Goal: Task Accomplishment & Management: Manage account settings

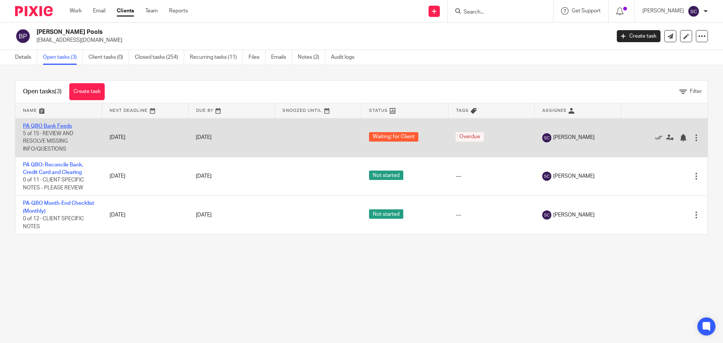
click at [48, 125] on link "PA QBO Bank Feeds" at bounding box center [47, 125] width 49 height 5
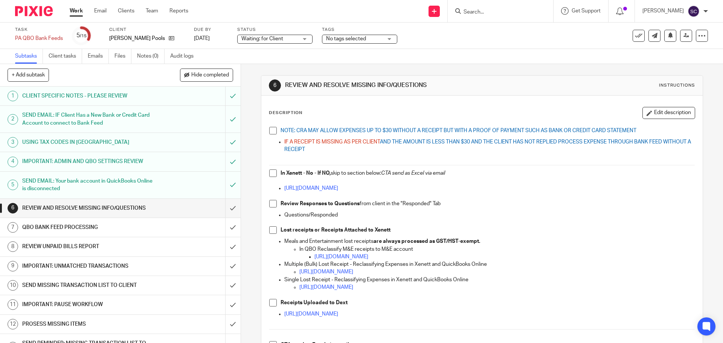
click at [270, 134] on span at bounding box center [273, 131] width 8 height 8
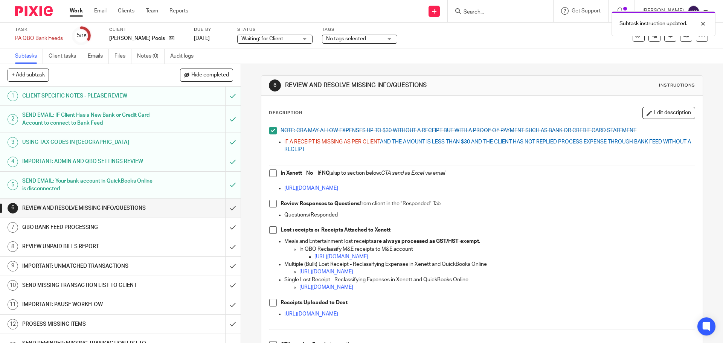
click at [271, 174] on span at bounding box center [273, 173] width 8 height 8
click at [270, 205] on span at bounding box center [273, 204] width 8 height 8
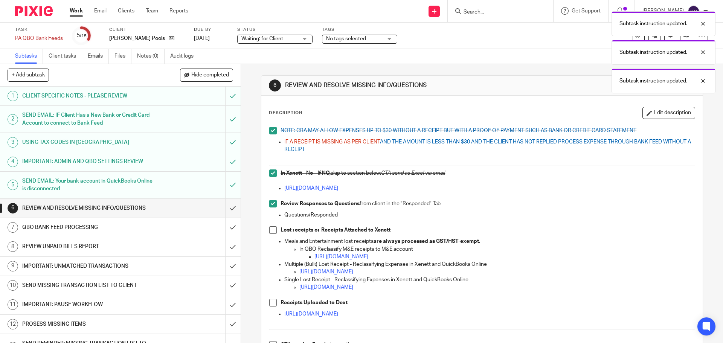
click at [271, 233] on span at bounding box center [273, 230] width 8 height 8
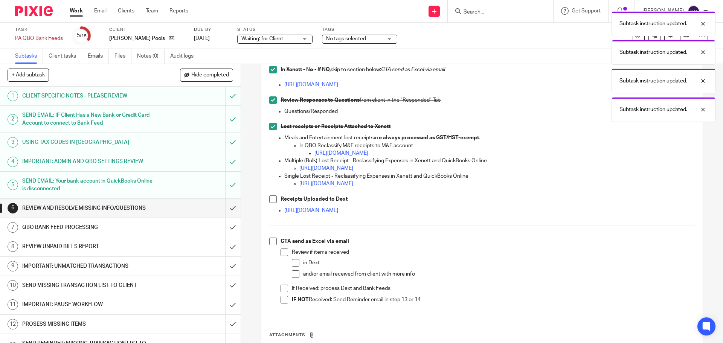
scroll to position [113, 0]
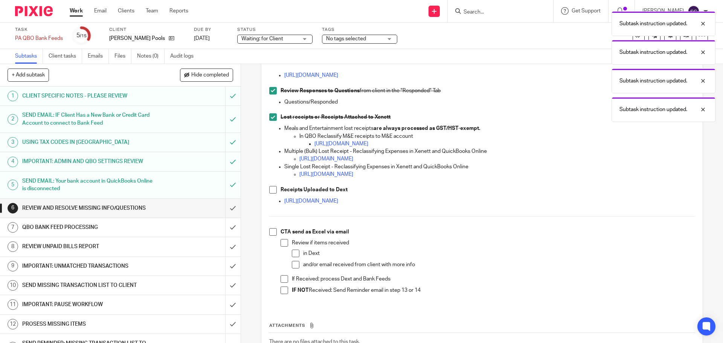
click at [274, 190] on span at bounding box center [273, 190] width 8 height 8
click at [271, 232] on span at bounding box center [273, 232] width 8 height 8
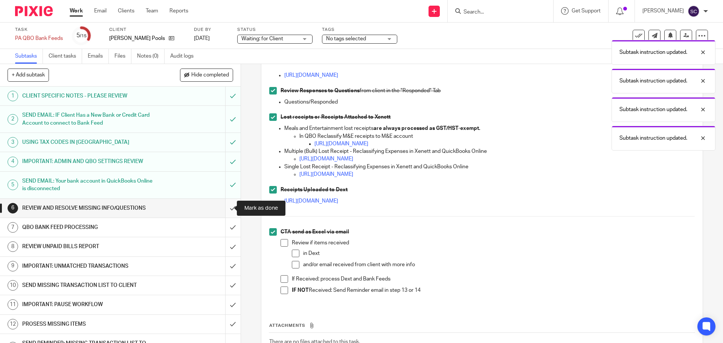
click at [225, 209] on input "submit" at bounding box center [120, 208] width 240 height 19
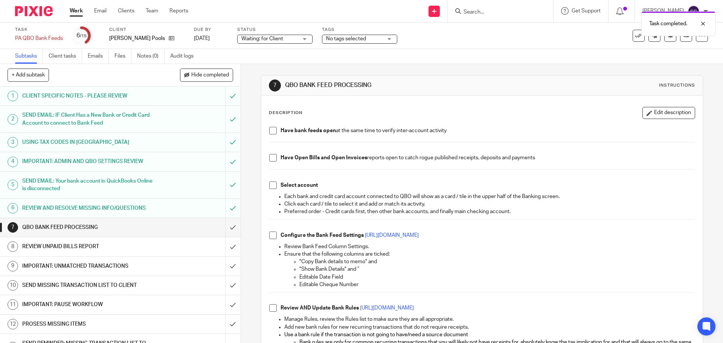
click at [269, 131] on span at bounding box center [273, 131] width 8 height 8
click at [271, 160] on span at bounding box center [273, 158] width 8 height 8
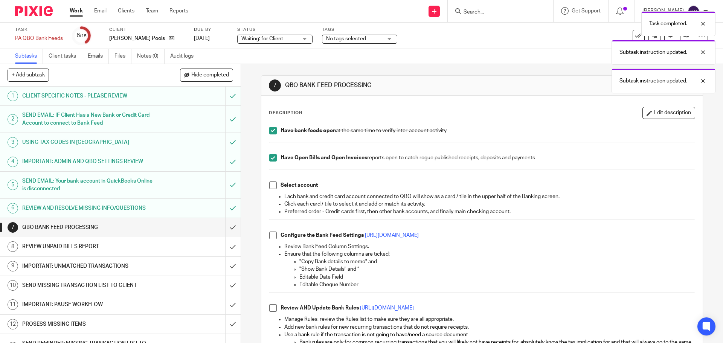
click at [271, 184] on span at bounding box center [273, 185] width 8 height 8
click at [270, 240] on li "Configure the Bank Feed Settings [URL][DOMAIN_NAME]" at bounding box center [481, 236] width 425 height 11
click at [270, 238] on span at bounding box center [273, 235] width 8 height 8
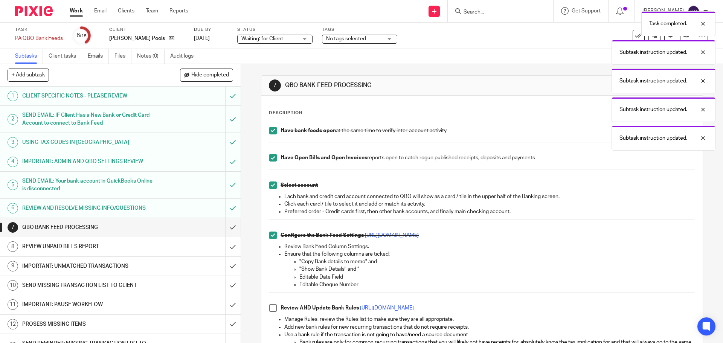
scroll to position [75, 0]
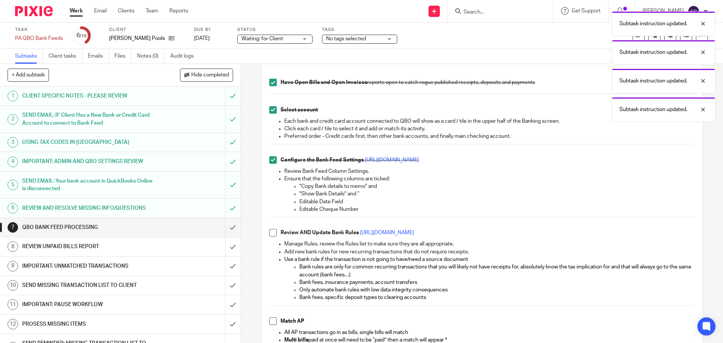
click at [271, 234] on span at bounding box center [273, 233] width 8 height 8
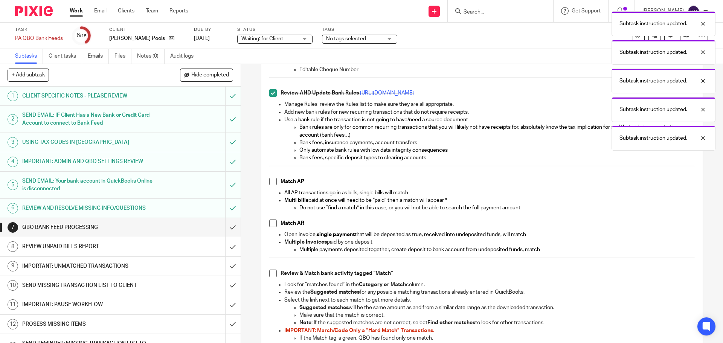
scroll to position [226, 0]
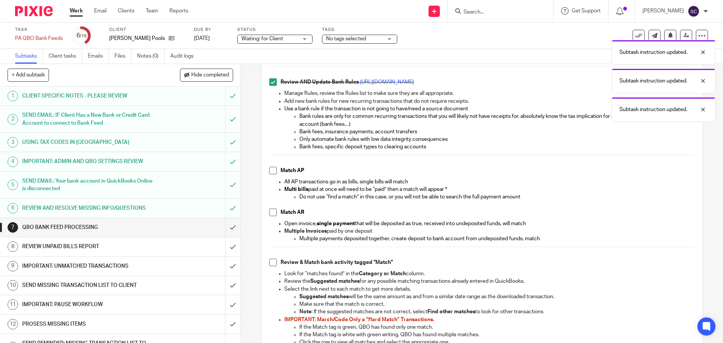
click at [271, 172] on span at bounding box center [273, 171] width 8 height 8
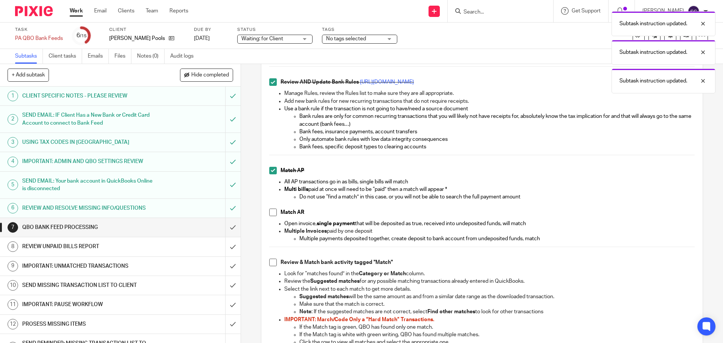
click at [269, 213] on span at bounding box center [273, 213] width 8 height 8
click at [270, 263] on span at bounding box center [273, 263] width 8 height 8
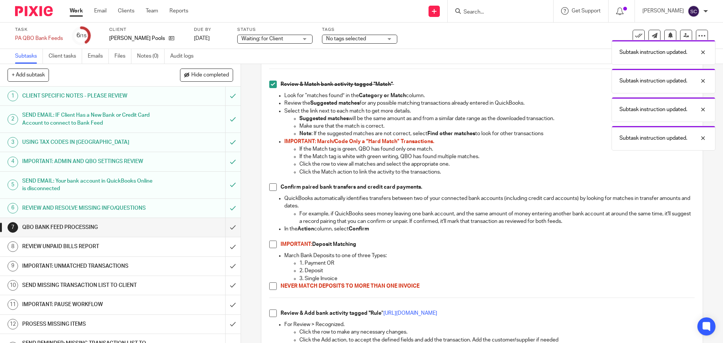
scroll to position [414, 0]
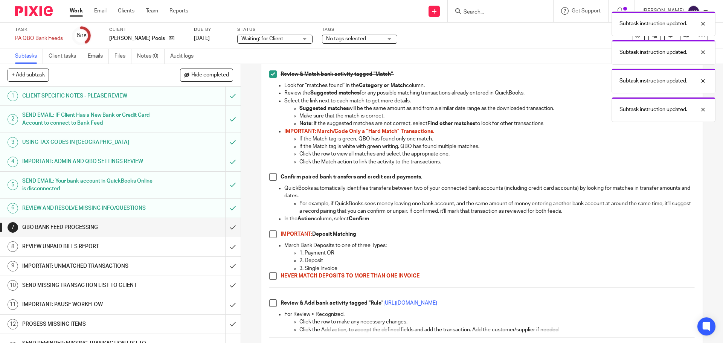
click at [272, 178] on span at bounding box center [273, 177] width 8 height 8
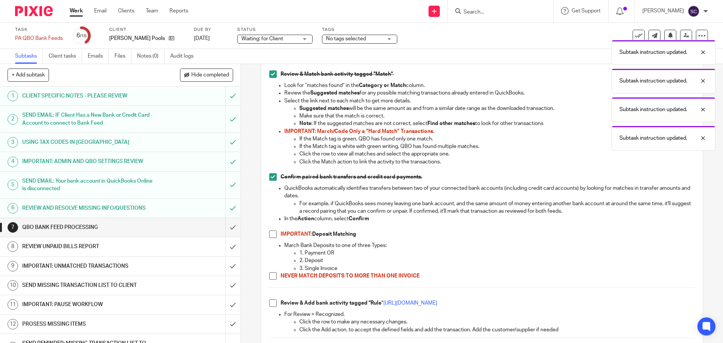
click at [269, 236] on span at bounding box center [273, 234] width 8 height 8
click at [271, 275] on span at bounding box center [273, 276] width 8 height 8
click at [269, 305] on span at bounding box center [273, 303] width 8 height 8
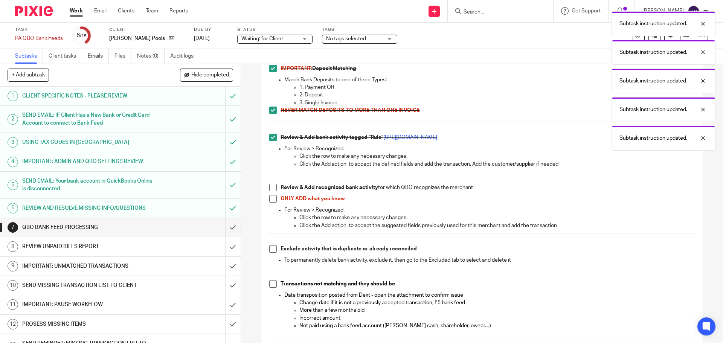
scroll to position [602, 0]
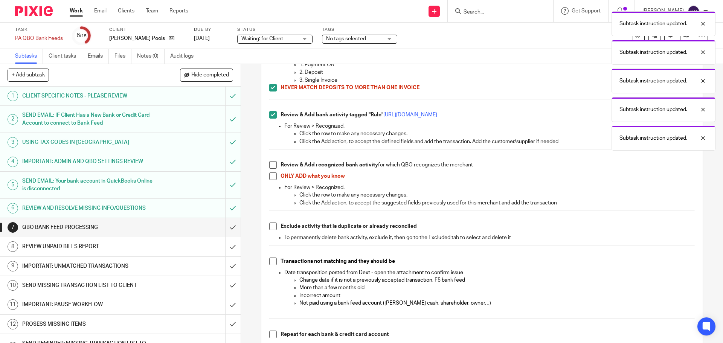
click at [271, 166] on span at bounding box center [273, 165] width 8 height 8
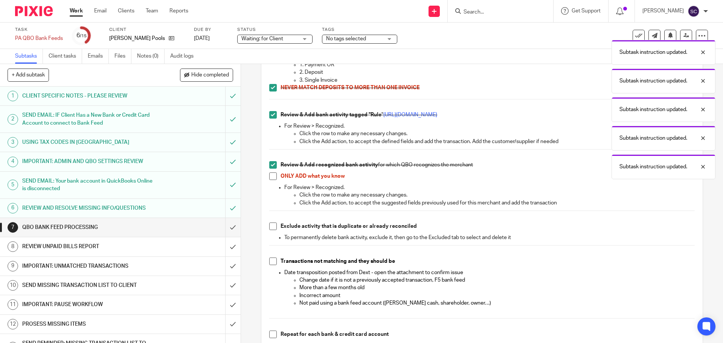
click at [271, 175] on span at bounding box center [273, 176] width 8 height 8
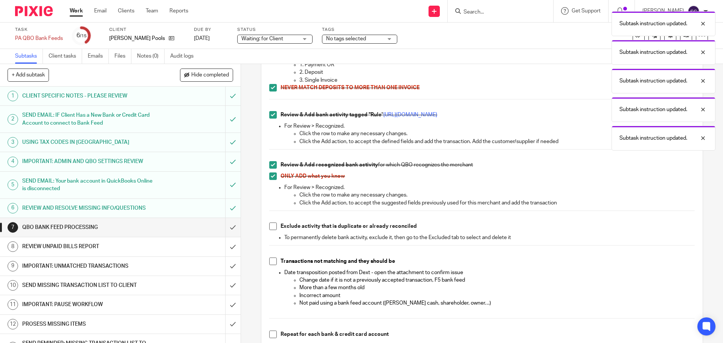
click at [269, 227] on span at bounding box center [273, 226] width 8 height 8
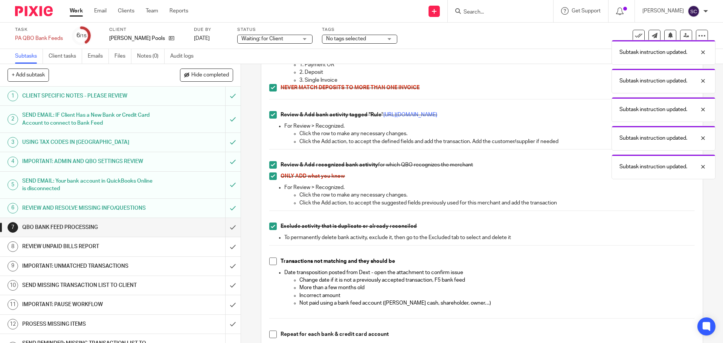
click at [269, 261] on span at bounding box center [273, 261] width 8 height 8
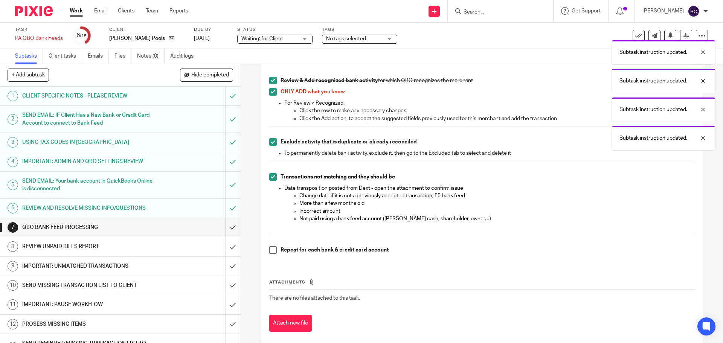
scroll to position [698, 0]
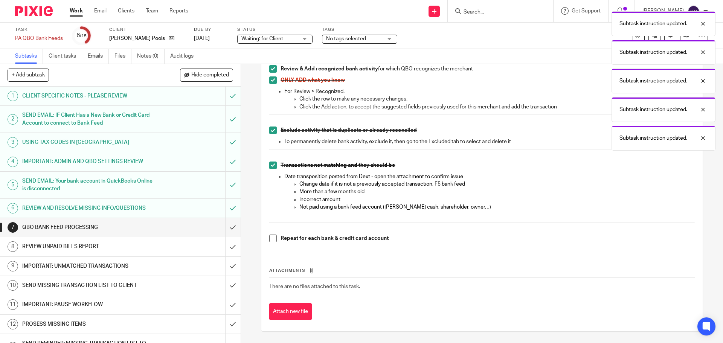
click at [269, 240] on span at bounding box center [273, 238] width 8 height 8
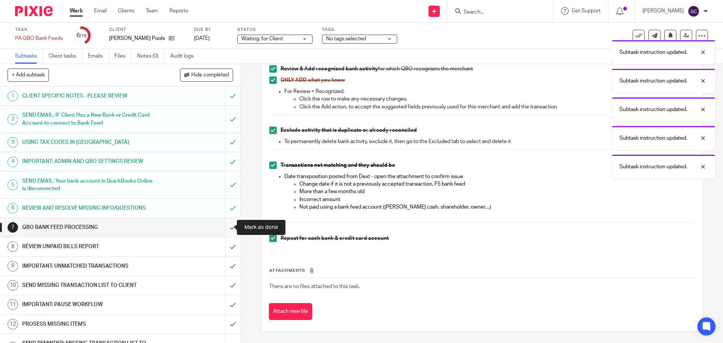
click at [225, 229] on input "submit" at bounding box center [120, 227] width 240 height 19
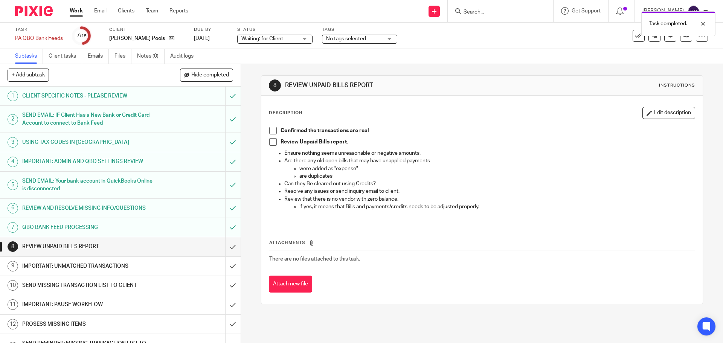
click at [271, 131] on span at bounding box center [273, 131] width 8 height 8
click at [271, 139] on span at bounding box center [273, 142] width 8 height 8
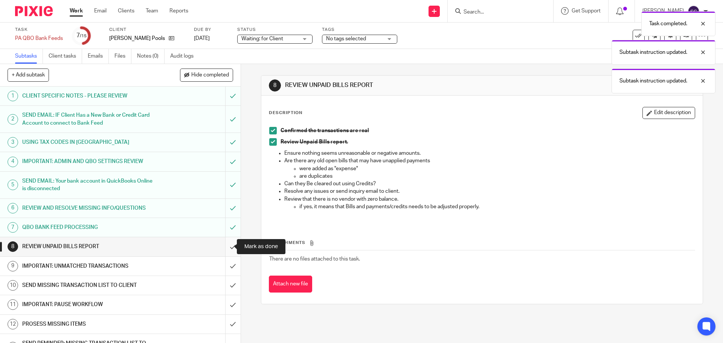
click at [225, 247] on input "submit" at bounding box center [120, 246] width 240 height 19
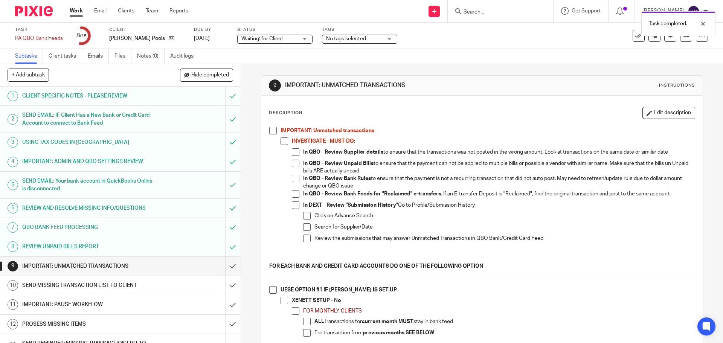
click at [272, 131] on span at bounding box center [273, 131] width 8 height 8
click at [272, 289] on span at bounding box center [273, 290] width 8 height 8
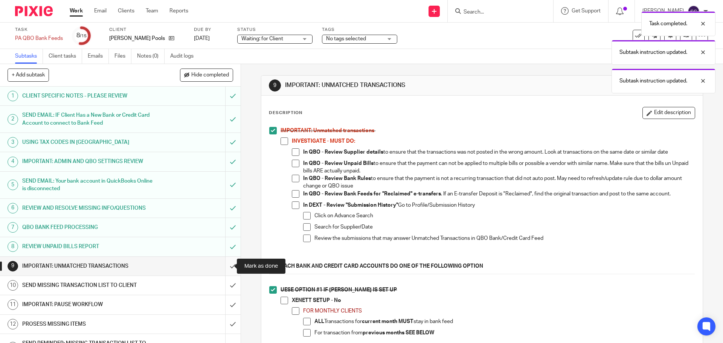
click at [225, 265] on input "submit" at bounding box center [120, 266] width 240 height 19
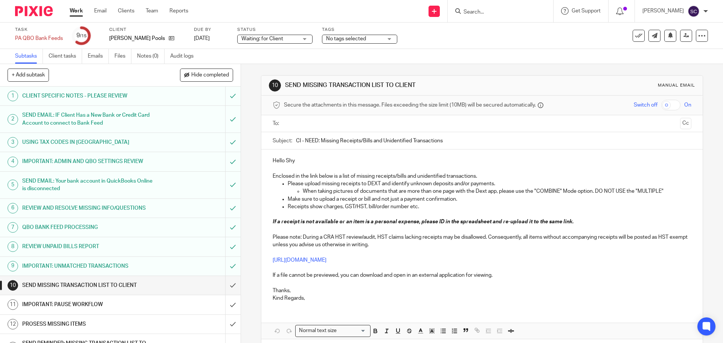
click at [302, 124] on input "text" at bounding box center [481, 123] width 390 height 9
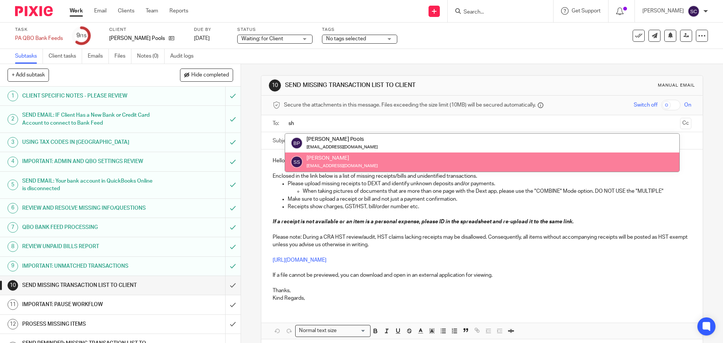
type input "sh"
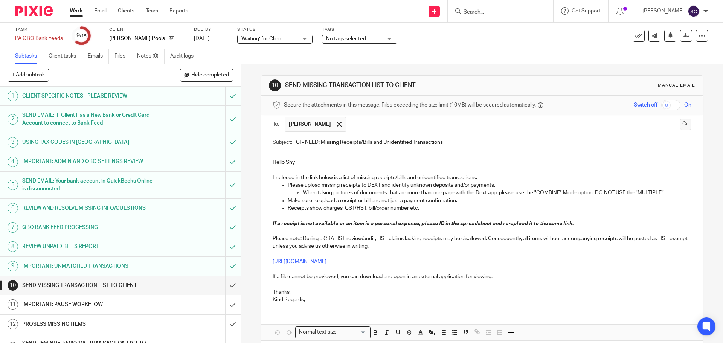
click at [680, 122] on button "Cc" at bounding box center [685, 124] width 11 height 11
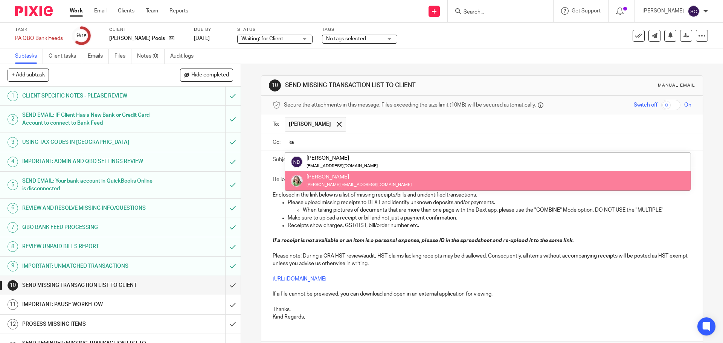
type input "ka"
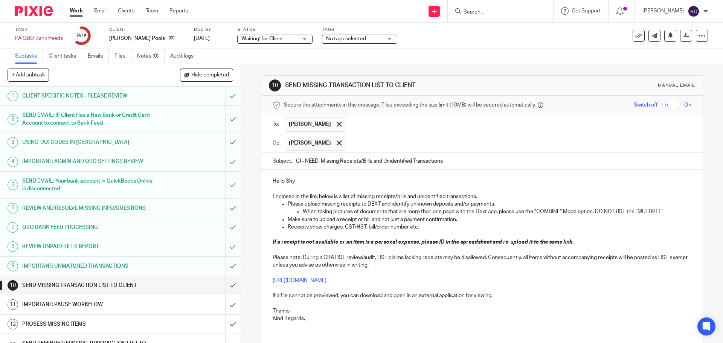
drag, startPoint x: 295, startPoint y: 160, endPoint x: 298, endPoint y: 161, distance: 3.8
click at [298, 161] on input "CI - NEED: Missing Receipts/Bills and Unidentified Transactions" at bounding box center [493, 161] width 395 height 17
click at [461, 161] on input "BP - NEED: Missing Receipts/Bills and Unidentified Transactions" at bounding box center [493, 161] width 395 height 17
type input "BP - NEED: Missing Receipts/Bills and Unidentified Transactions - 07/31/2025"
click at [300, 181] on p "Hello Shy" at bounding box center [481, 181] width 418 height 8
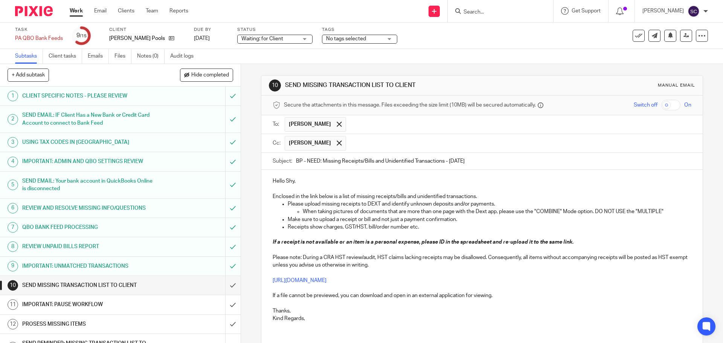
click at [456, 279] on p "If a receipt is not available or an item is a personal expense, please ID in th…" at bounding box center [481, 272] width 418 height 68
drag, startPoint x: 456, startPoint y: 279, endPoint x: 269, endPoint y: 277, distance: 186.7
click at [269, 277] on div "Hello Shy, Enclosed in the link below is a list of missing receipts/bills and u…" at bounding box center [481, 249] width 441 height 158
click at [549, 310] on p "Thanks," at bounding box center [481, 311] width 418 height 8
click at [318, 319] on p "Kind Regards," at bounding box center [481, 319] width 418 height 8
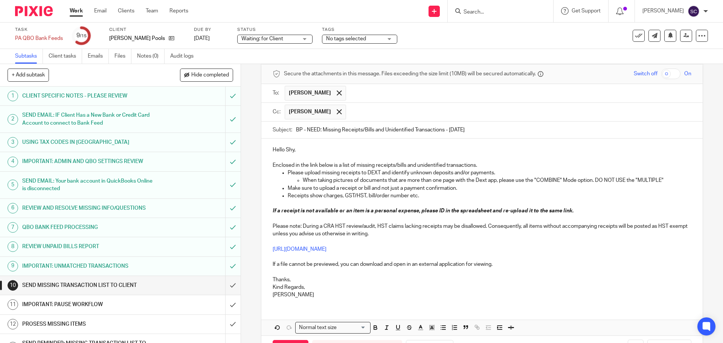
scroll to position [60, 0]
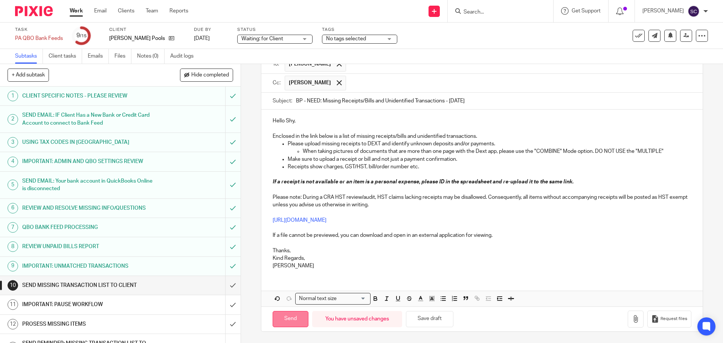
click at [286, 319] on input "Send" at bounding box center [290, 319] width 36 height 16
type input "Sent"
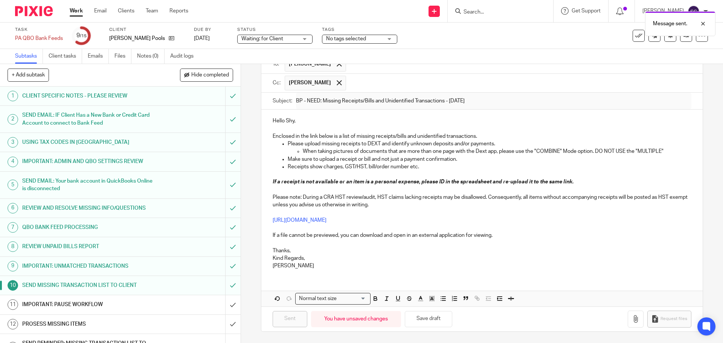
click at [78, 306] on h1 "IMPORTANT: PAUSE WORKFLOW" at bounding box center [87, 304] width 130 height 11
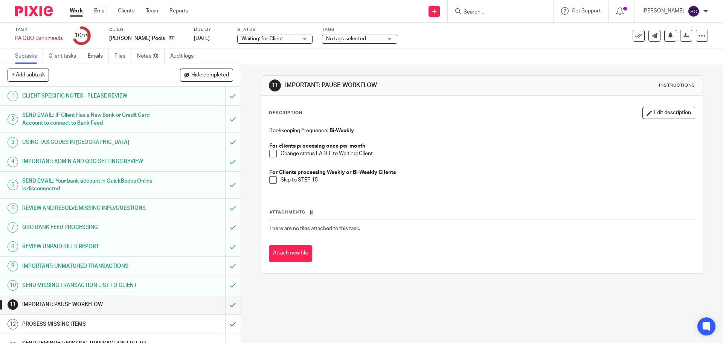
click at [271, 152] on span at bounding box center [273, 154] width 8 height 8
click at [272, 179] on span at bounding box center [273, 180] width 8 height 8
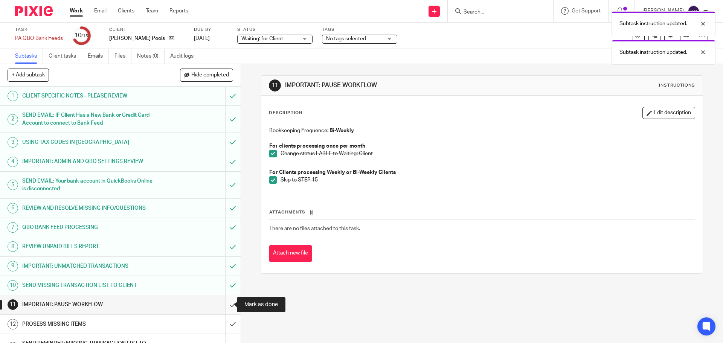
click at [225, 304] on input "submit" at bounding box center [120, 304] width 240 height 19
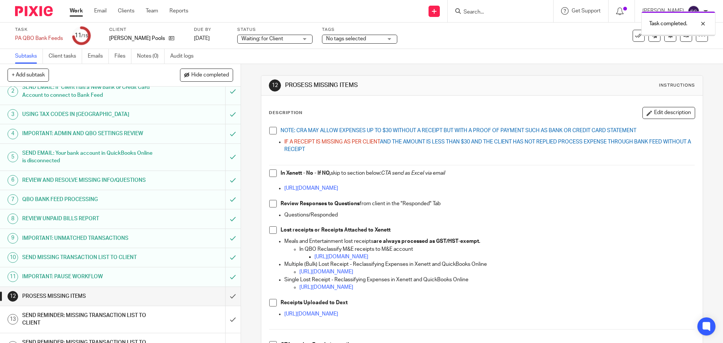
scroll to position [64, 0]
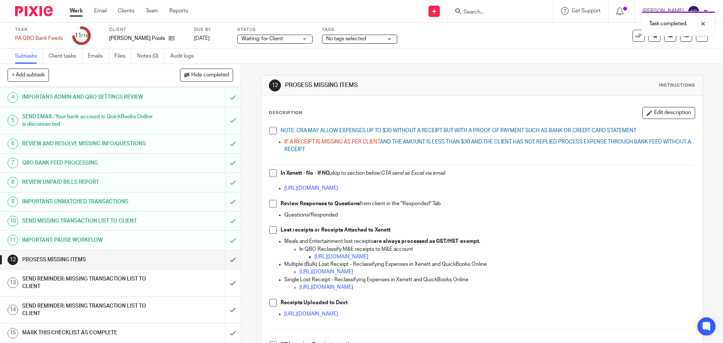
click at [270, 133] on span at bounding box center [273, 131] width 8 height 8
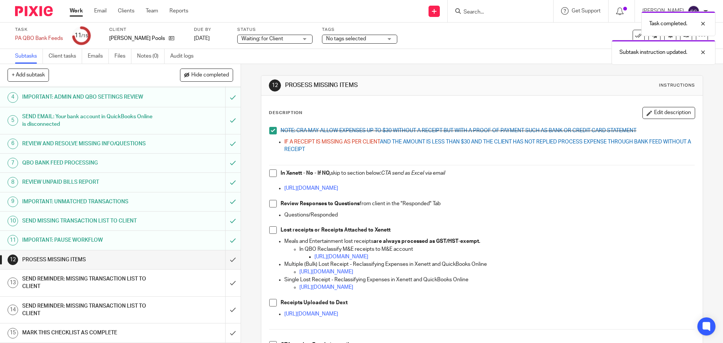
click at [270, 204] on span at bounding box center [273, 204] width 8 height 8
click at [271, 173] on span at bounding box center [273, 173] width 8 height 8
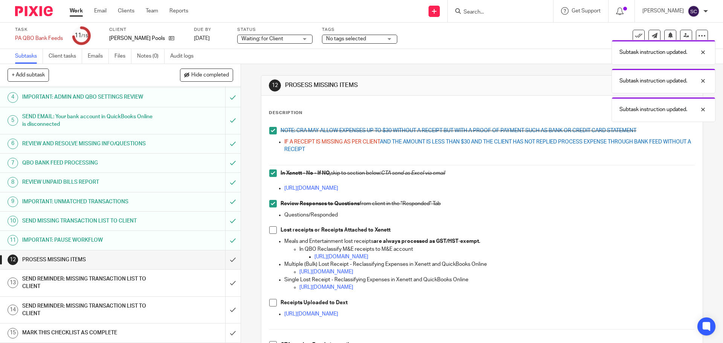
drag, startPoint x: 270, startPoint y: 229, endPoint x: 271, endPoint y: 242, distance: 13.6
click at [269, 229] on span at bounding box center [273, 230] width 8 height 8
click at [272, 304] on span at bounding box center [273, 303] width 8 height 8
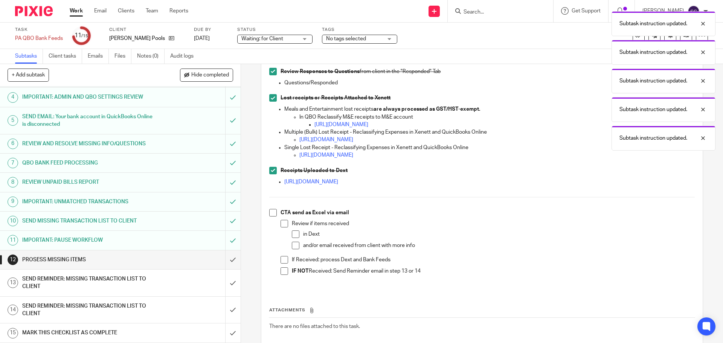
scroll to position [172, 0]
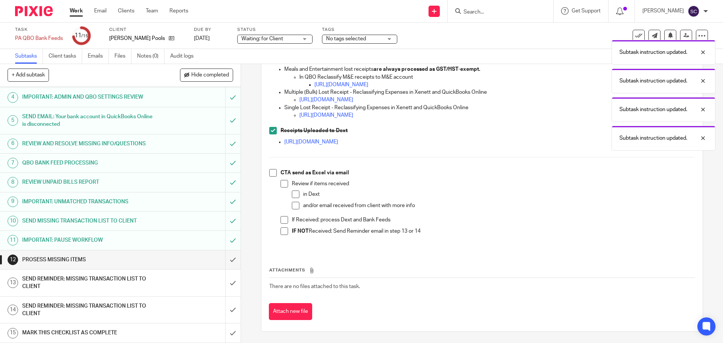
click at [269, 172] on span at bounding box center [273, 173] width 8 height 8
click at [222, 261] on input "submit" at bounding box center [120, 259] width 240 height 19
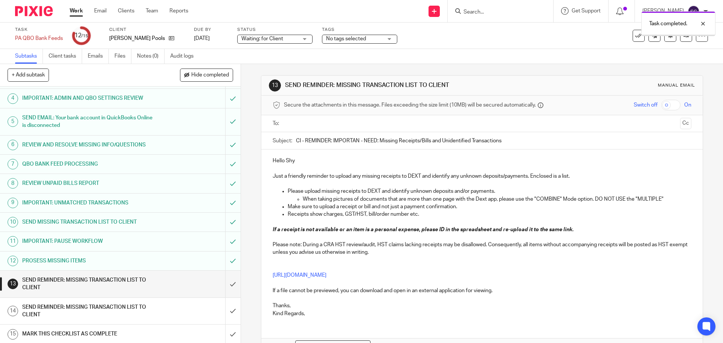
scroll to position [64, 0]
click at [224, 282] on input "submit" at bounding box center [120, 282] width 240 height 27
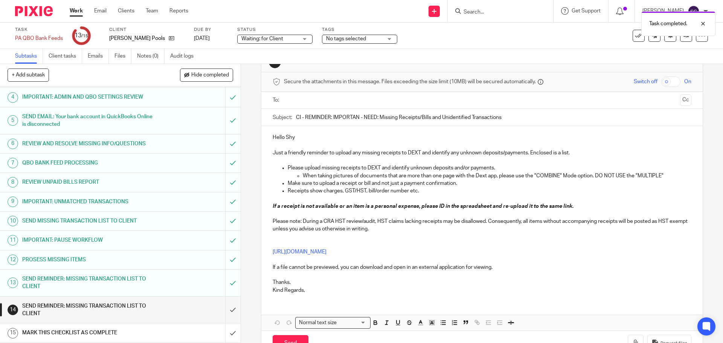
scroll to position [47, 0]
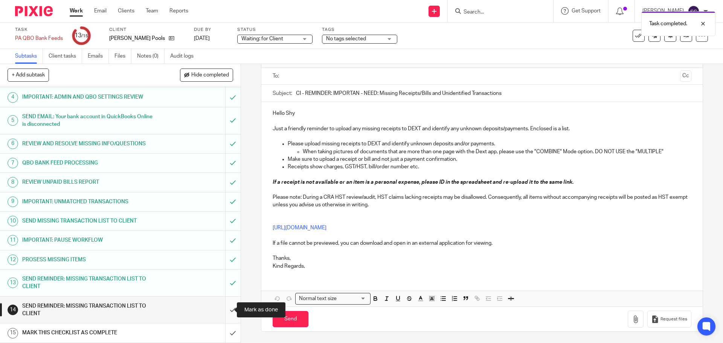
click at [226, 313] on input "submit" at bounding box center [120, 310] width 240 height 27
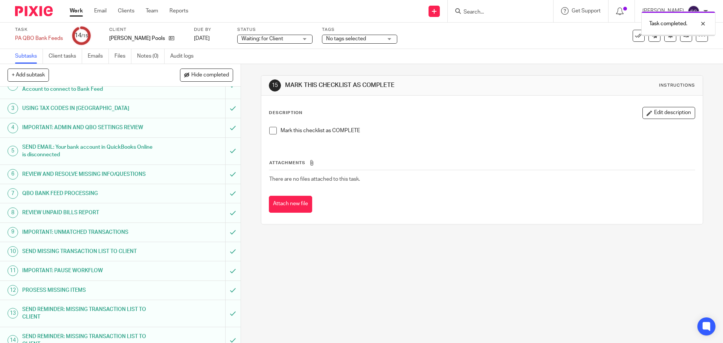
scroll to position [64, 0]
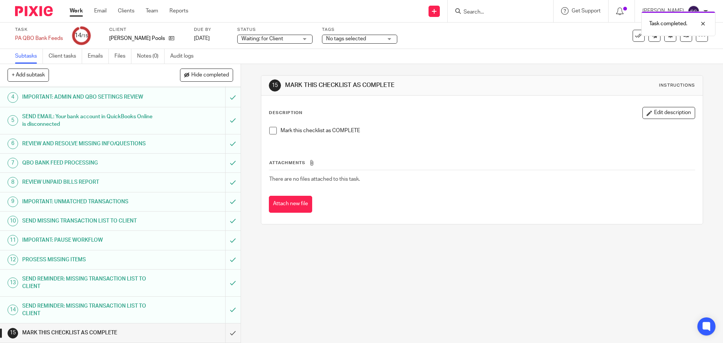
click at [270, 132] on span at bounding box center [273, 131] width 8 height 8
click at [224, 334] on input "submit" at bounding box center [120, 332] width 240 height 19
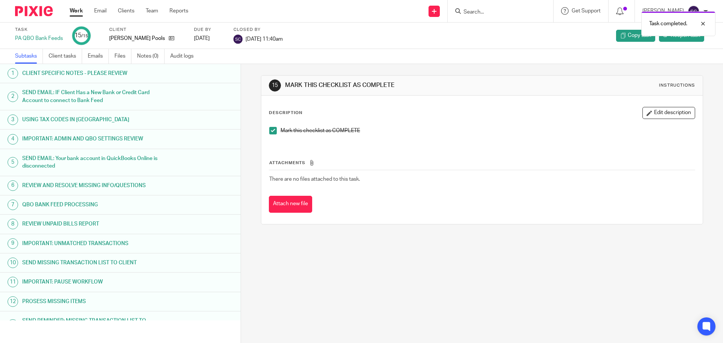
click at [499, 11] on div "Task completed." at bounding box center [538, 22] width 354 height 29
click at [486, 8] on div "Task completed." at bounding box center [538, 22] width 354 height 29
click at [70, 11] on link "Work" at bounding box center [76, 11] width 13 height 8
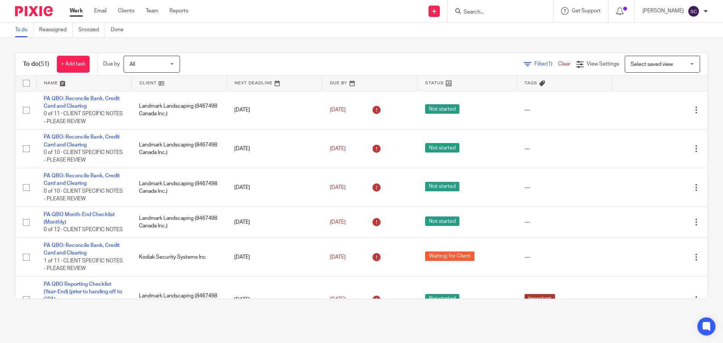
click at [483, 13] on input "Search" at bounding box center [497, 12] width 68 height 7
type input "bens"
click at [495, 36] on link at bounding box center [524, 35] width 127 height 23
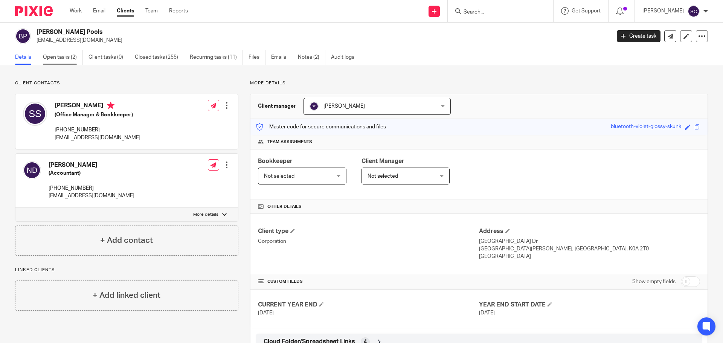
click at [55, 63] on link "Open tasks (2)" at bounding box center [63, 57] width 40 height 15
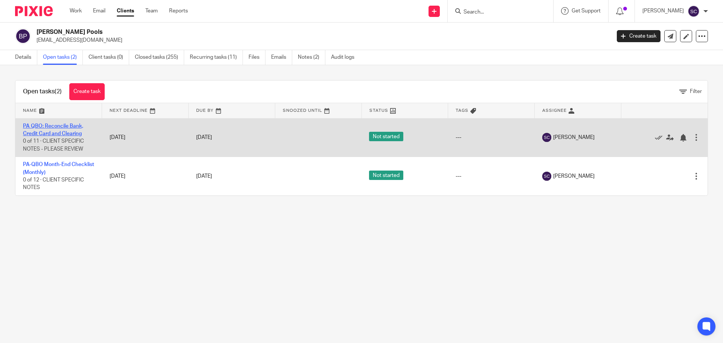
click at [51, 125] on link "PA QBO: Reconcile Bank, Credit Card and Clearing" at bounding box center [53, 129] width 60 height 13
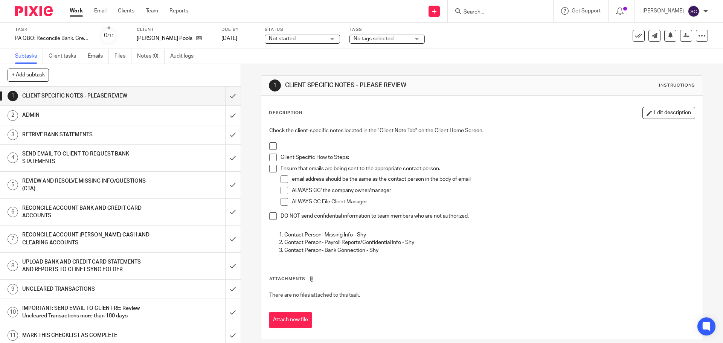
click at [269, 145] on span at bounding box center [273, 146] width 8 height 8
click at [271, 158] on span at bounding box center [273, 158] width 8 height 8
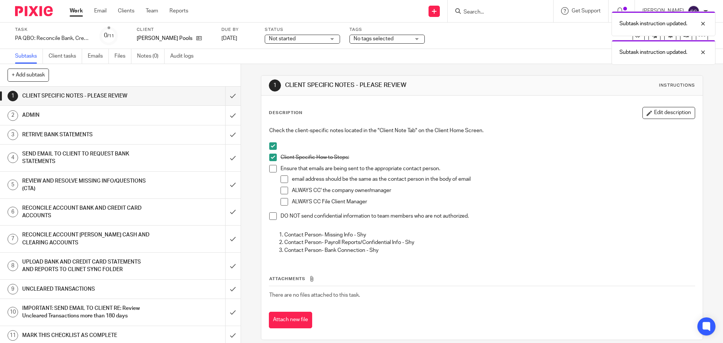
click at [271, 169] on span at bounding box center [273, 169] width 8 height 8
click at [270, 214] on span at bounding box center [273, 216] width 8 height 8
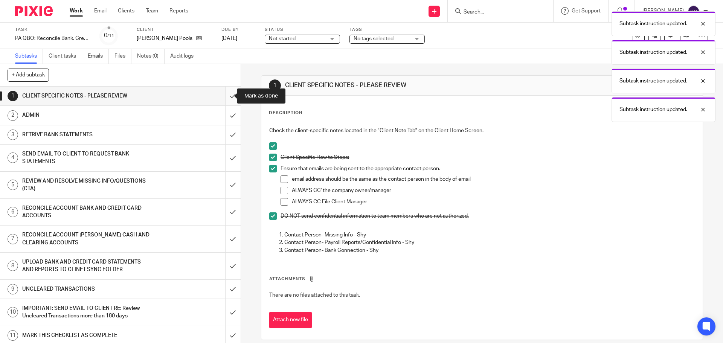
click at [223, 96] on input "submit" at bounding box center [120, 96] width 240 height 19
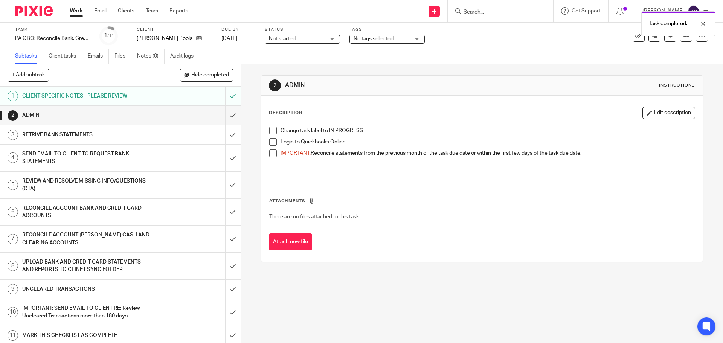
click at [270, 132] on span at bounding box center [273, 131] width 8 height 8
click at [274, 142] on span at bounding box center [273, 142] width 8 height 8
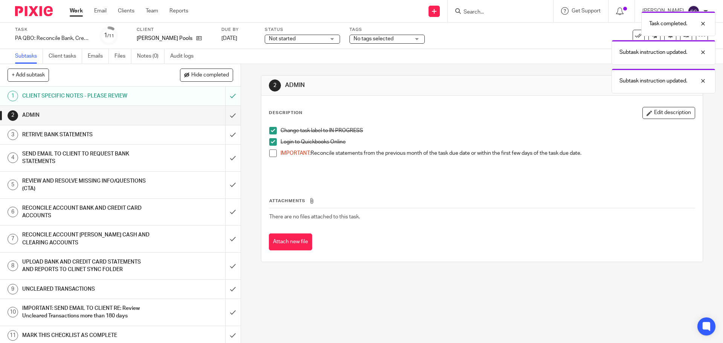
click at [272, 155] on span at bounding box center [273, 153] width 8 height 8
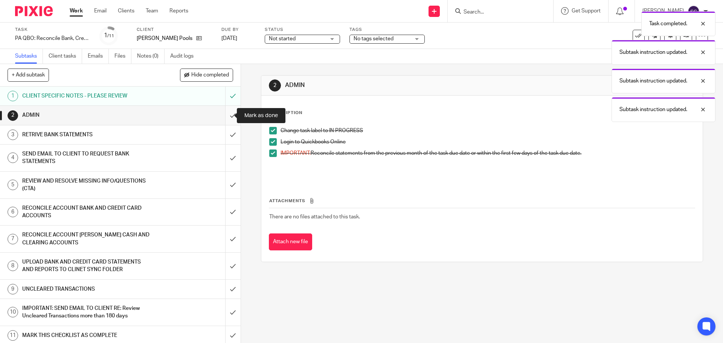
click at [224, 116] on input "submit" at bounding box center [120, 115] width 240 height 19
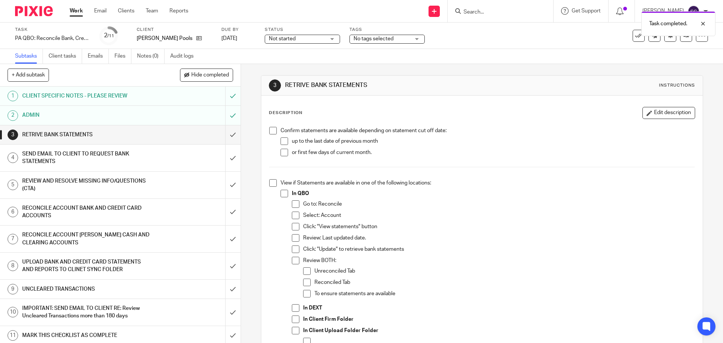
click at [332, 39] on div "Not started Not started" at bounding box center [302, 39] width 75 height 9
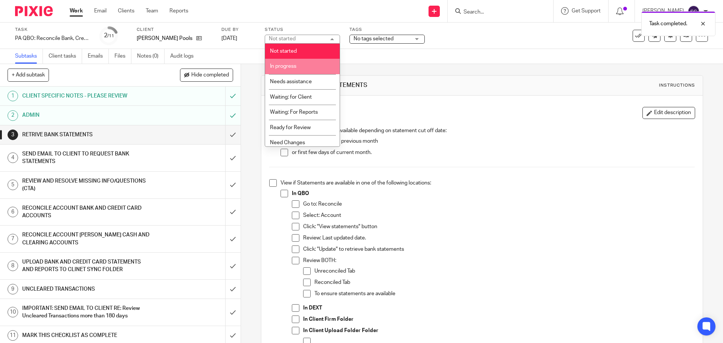
click at [293, 64] on span "In progress" at bounding box center [283, 66] width 26 height 5
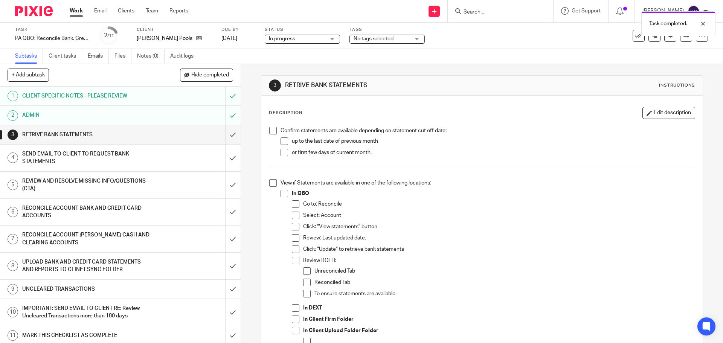
click at [269, 132] on span at bounding box center [273, 131] width 8 height 8
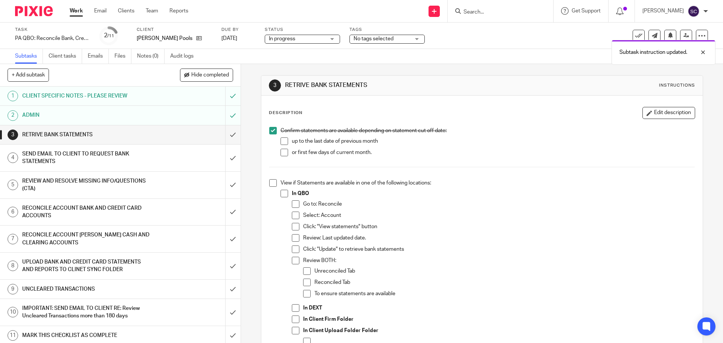
click at [271, 183] on span at bounding box center [273, 183] width 8 height 8
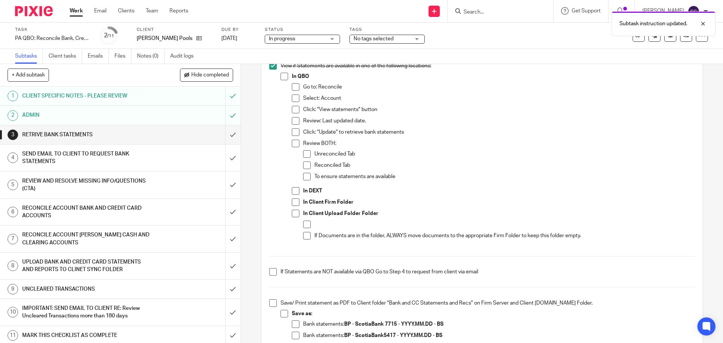
scroll to position [151, 0]
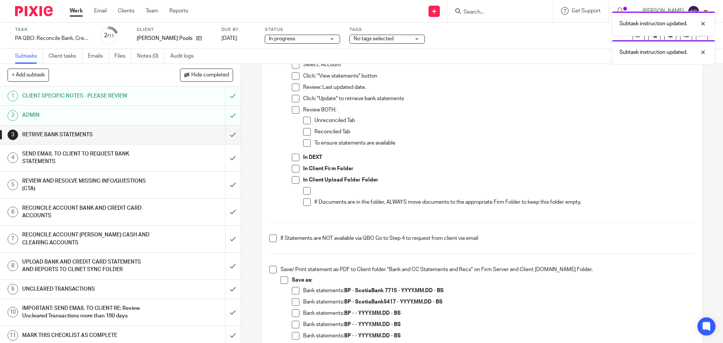
click at [271, 271] on span at bounding box center [273, 270] width 8 height 8
click at [269, 238] on span at bounding box center [273, 238] width 8 height 8
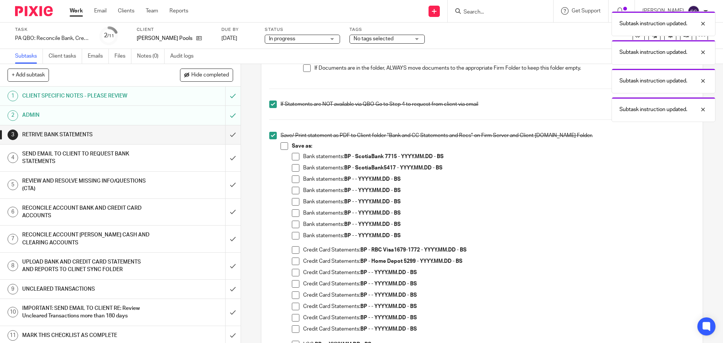
scroll to position [339, 0]
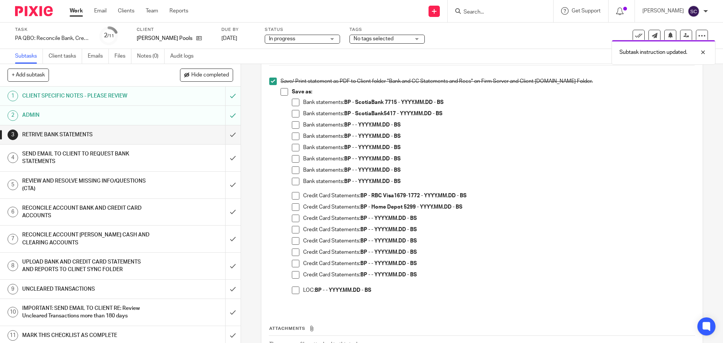
click at [293, 103] on span at bounding box center [296, 103] width 8 height 8
click at [294, 196] on span at bounding box center [296, 196] width 8 height 8
click at [293, 206] on span at bounding box center [296, 207] width 8 height 8
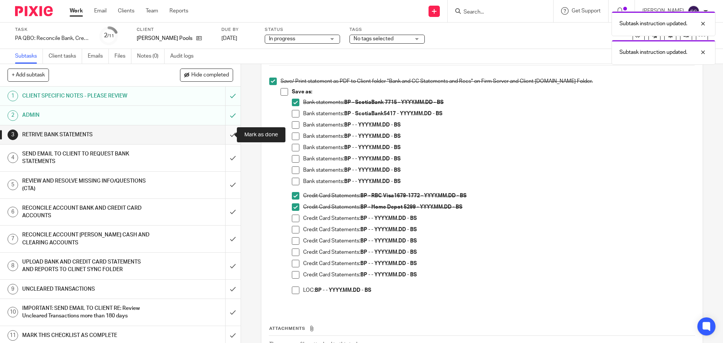
click at [224, 135] on input "submit" at bounding box center [120, 134] width 240 height 19
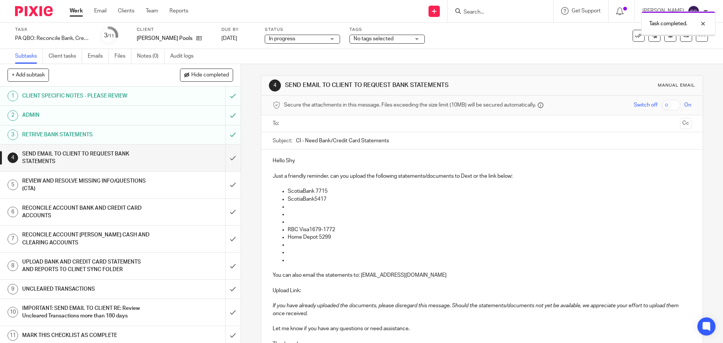
click at [307, 124] on input "text" at bounding box center [481, 123] width 390 height 9
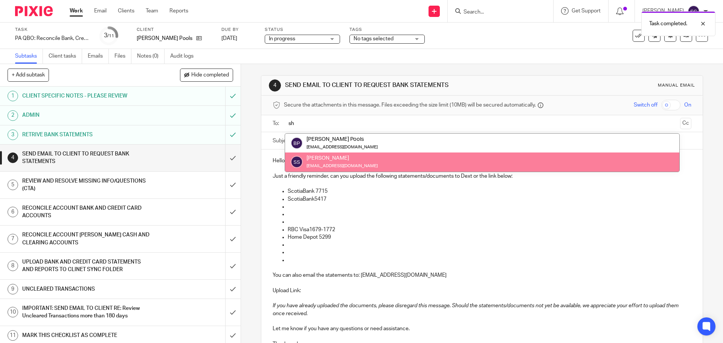
type input "sh"
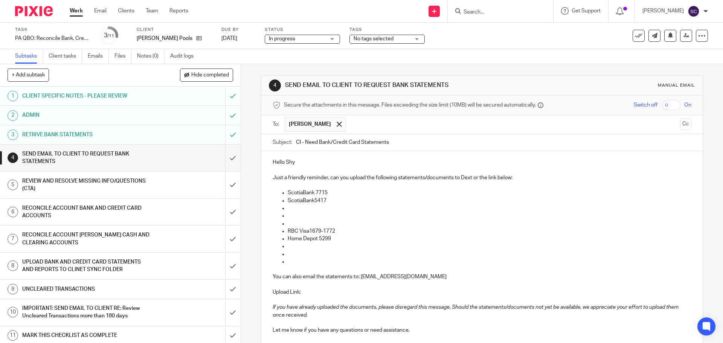
drag, startPoint x: 294, startPoint y: 142, endPoint x: 298, endPoint y: 143, distance: 4.2
click at [298, 143] on input "CI - Need Bank/Credit Card Statements" at bounding box center [493, 142] width 395 height 17
click at [402, 143] on input "BP - Need Bank/Credit Card Statements" at bounding box center [493, 142] width 395 height 17
type input "BP - Need Bank/Credit Card Statements - [DATE]"
click at [303, 157] on div "Hello Shy Just a friendly reminder, can you upload the following statements/doc…" at bounding box center [481, 253] width 441 height 204
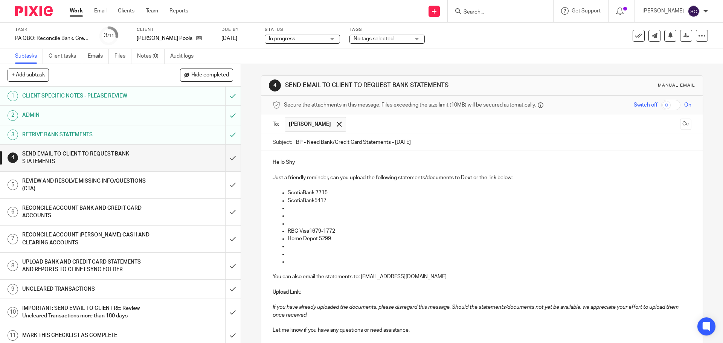
click at [332, 190] on p "ScotiaBank 7715" at bounding box center [489, 193] width 403 height 8
click at [285, 210] on ul "RBC Visa1679-1772 Home Depot 5299" at bounding box center [481, 234] width 418 height 61
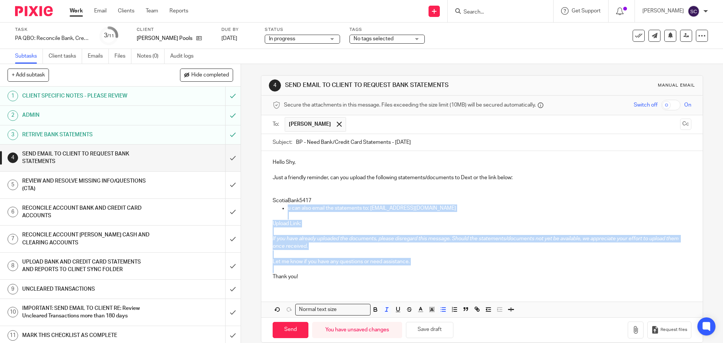
drag, startPoint x: 279, startPoint y: 206, endPoint x: 416, endPoint y: 268, distance: 150.8
click at [416, 268] on div "Hello Shy, Just a friendly reminder, can you upload the following statements/do…" at bounding box center [481, 218] width 441 height 135
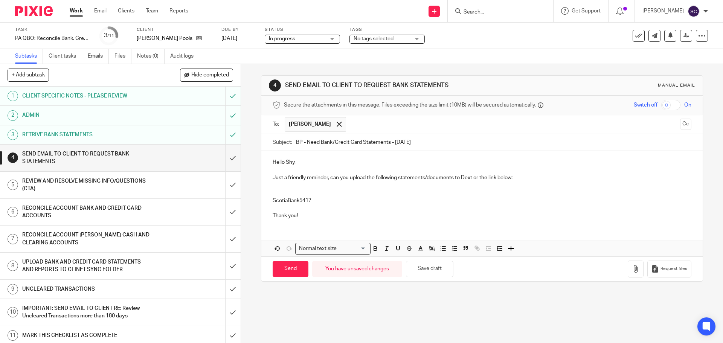
click at [277, 193] on p at bounding box center [481, 193] width 418 height 8
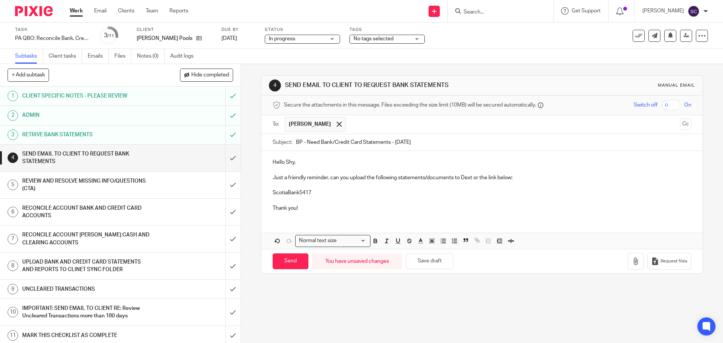
click at [317, 192] on p "ScotiaBank5417" at bounding box center [481, 193] width 418 height 8
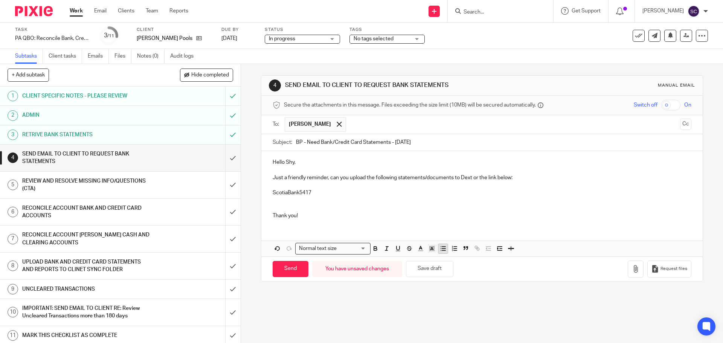
click at [442, 248] on line "button" at bounding box center [443, 248] width 3 height 0
click at [288, 200] on p at bounding box center [489, 201] width 403 height 8
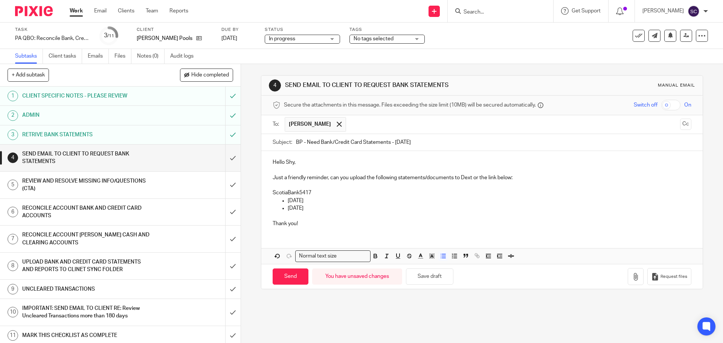
click at [306, 223] on p "Thank you!" at bounding box center [481, 224] width 418 height 8
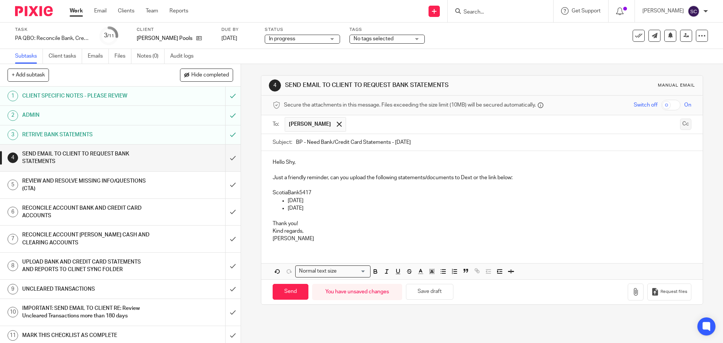
click at [680, 122] on button "Cc" at bounding box center [685, 124] width 11 height 11
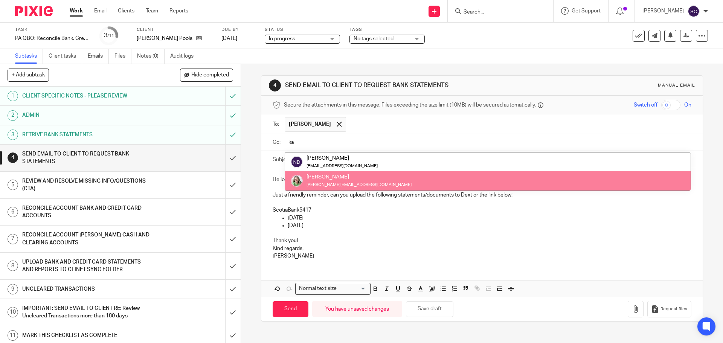
type input "ka"
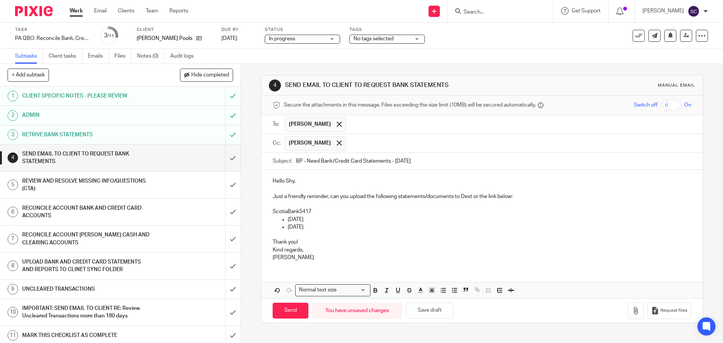
drag, startPoint x: 282, startPoint y: 313, endPoint x: 339, endPoint y: 252, distance: 83.9
click at [350, 252] on form "Secure the attachments in this message. Files exceeding the size limit (10MB) w…" at bounding box center [481, 209] width 441 height 227
click at [298, 212] on p "ScotiaBank5417" at bounding box center [481, 212] width 418 height 8
click at [344, 240] on p "Thank you!" at bounding box center [481, 242] width 418 height 8
click at [298, 211] on p "ScotiaBank5417" at bounding box center [481, 212] width 418 height 8
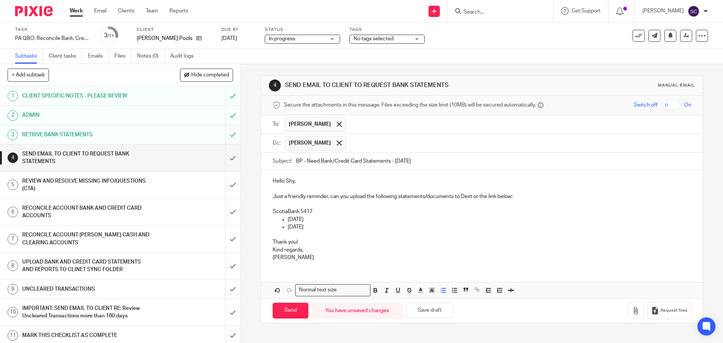
click at [376, 225] on p "[DATE]" at bounding box center [489, 227] width 403 height 8
click at [287, 212] on p "ScotiaBank 5417" at bounding box center [481, 212] width 418 height 8
click at [364, 218] on p "[DATE]" at bounding box center [489, 220] width 403 height 8
click at [287, 309] on input "Send" at bounding box center [290, 311] width 36 height 16
type input "Sent"
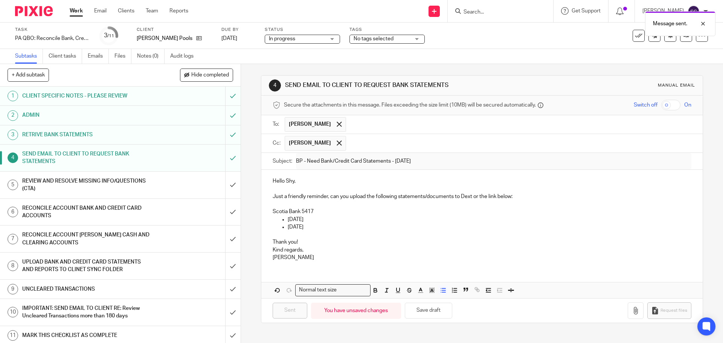
click at [332, 40] on div "In progress In progress" at bounding box center [302, 39] width 75 height 9
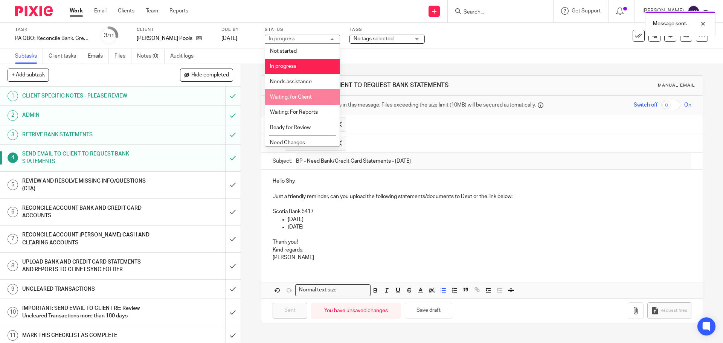
click at [275, 98] on span "Waiting: for Client" at bounding box center [291, 96] width 42 height 5
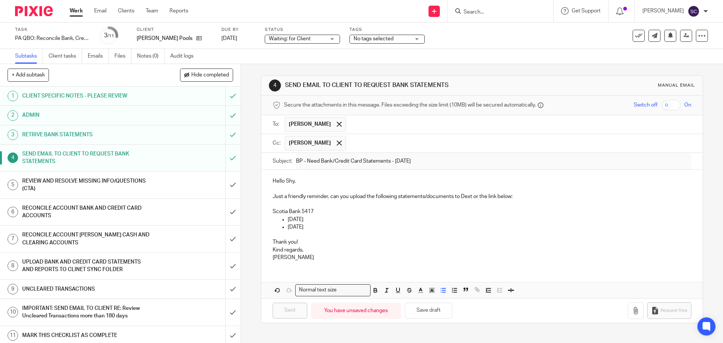
click at [73, 12] on link "Work" at bounding box center [76, 11] width 13 height 8
